Goal: Task Accomplishment & Management: Manage account settings

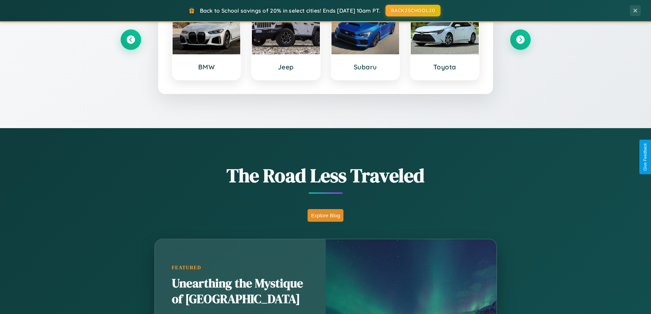
scroll to position [470, 0]
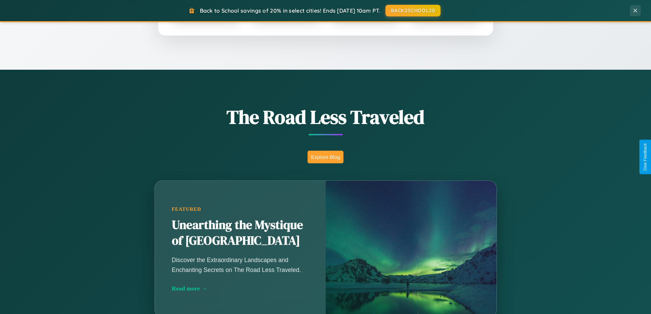
click at [325, 157] on button "Explore Blog" at bounding box center [325, 157] width 36 height 13
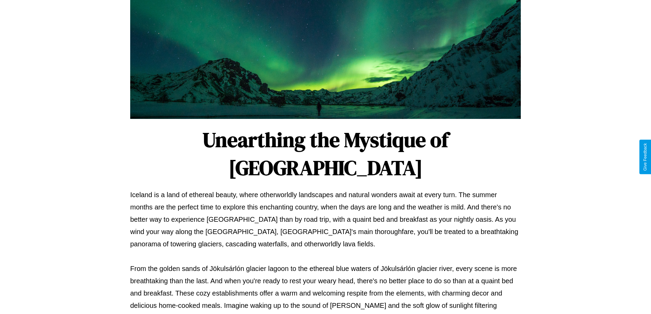
scroll to position [221, 0]
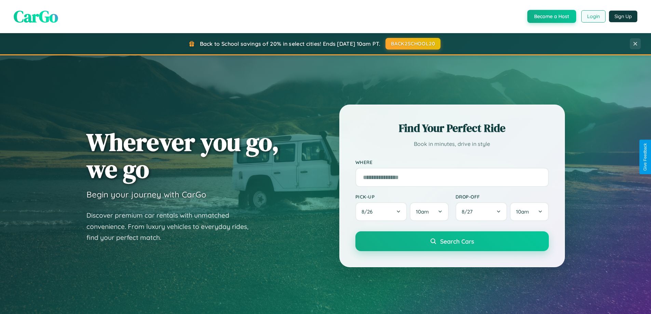
click at [593, 16] on button "Login" at bounding box center [593, 16] width 24 height 12
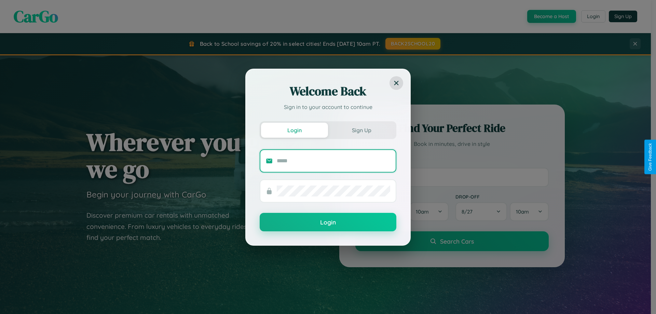
click at [333, 161] on input "text" at bounding box center [333, 160] width 113 height 11
type input "**********"
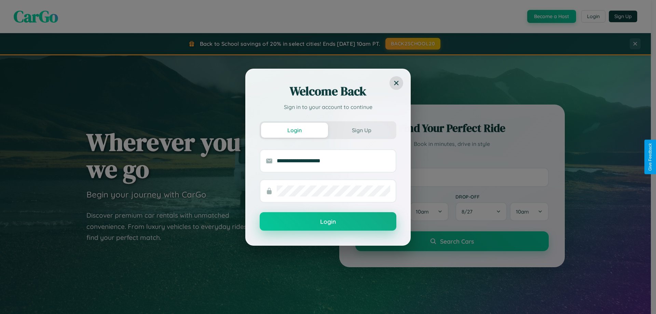
click at [328, 222] on button "Login" at bounding box center [328, 221] width 137 height 18
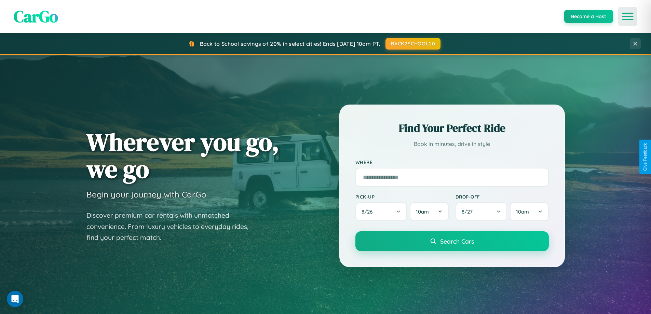
click at [628, 16] on icon "Open menu" at bounding box center [628, 16] width 10 height 6
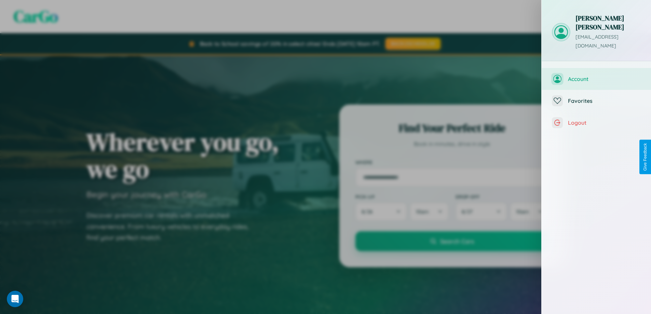
click at [596, 76] on span "Account" at bounding box center [604, 79] width 73 height 7
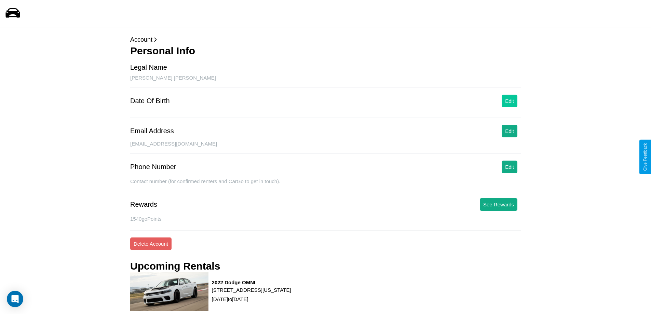
click at [509, 101] on button "Edit" at bounding box center [510, 101] width 16 height 13
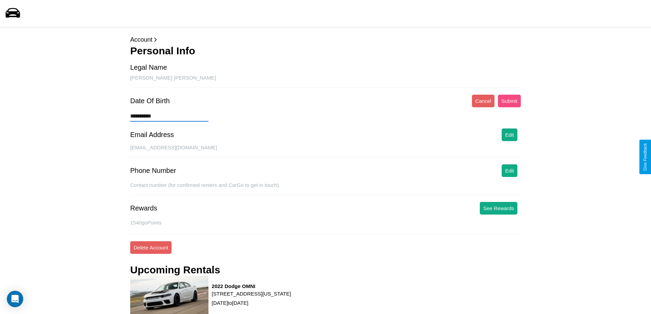
type input "**********"
click at [509, 101] on button "Submit" at bounding box center [509, 101] width 23 height 13
